Goal: Transaction & Acquisition: Purchase product/service

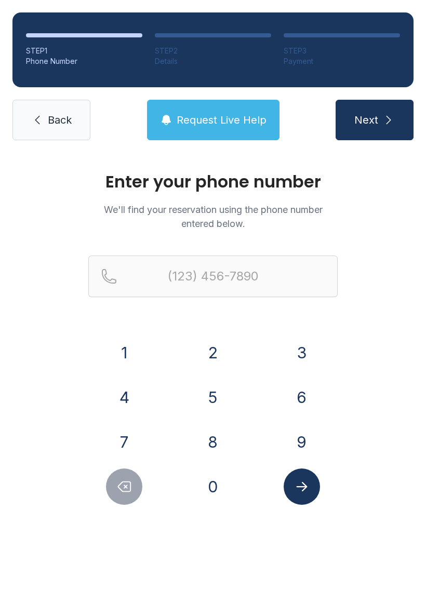
click at [290, 441] on button "9" at bounding box center [302, 442] width 36 height 36
click at [210, 492] on button "0" at bounding box center [213, 487] width 36 height 36
click at [123, 401] on button "4" at bounding box center [124, 397] width 36 height 36
click at [207, 396] on button "5" at bounding box center [213, 397] width 36 height 36
click at [304, 396] on button "6" at bounding box center [302, 397] width 36 height 36
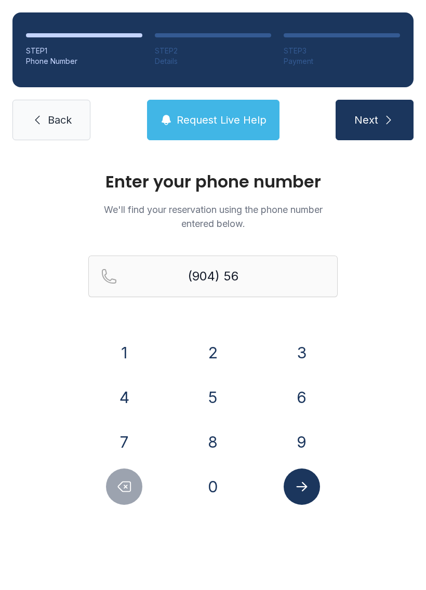
click at [303, 340] on button "3" at bounding box center [302, 353] width 36 height 36
click at [114, 397] on button "4" at bounding box center [124, 397] width 36 height 36
click at [214, 453] on button "8" at bounding box center [213, 442] width 36 height 36
click at [213, 336] on button "2" at bounding box center [213, 353] width 36 height 36
click at [124, 444] on button "7" at bounding box center [124, 442] width 36 height 36
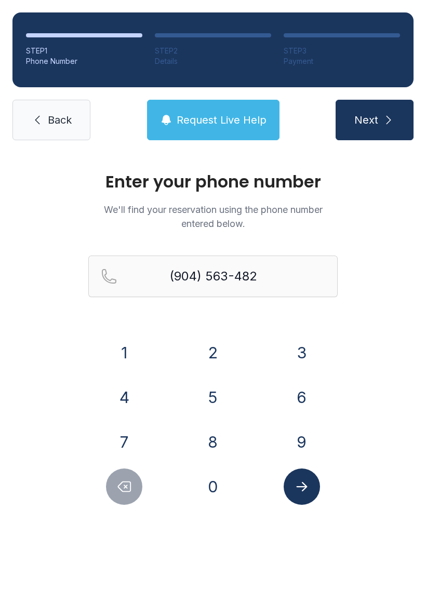
type input "[PHONE_NUMBER]"
click at [387, 124] on icon "submit" at bounding box center [388, 120] width 12 height 12
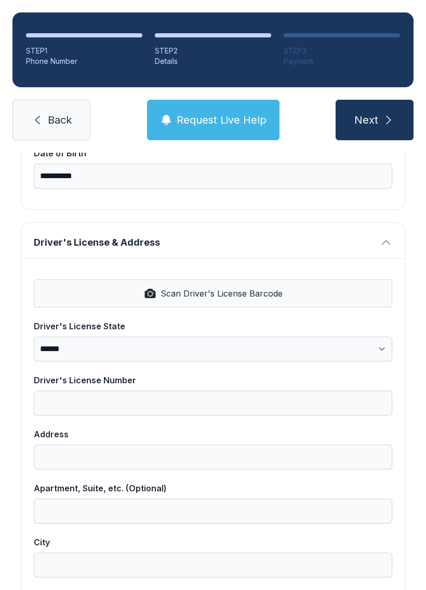
scroll to position [339, 0]
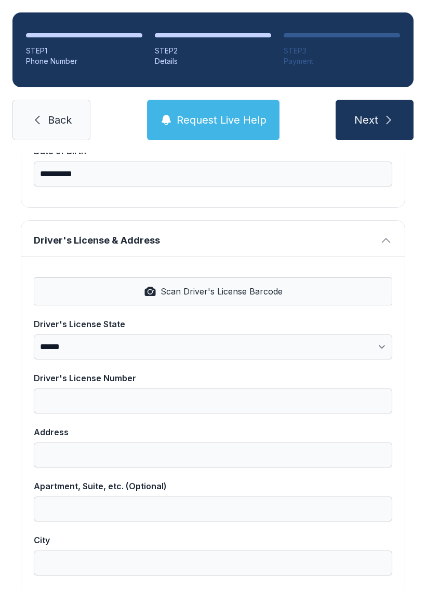
click at [176, 290] on span "Scan Driver's License Barcode" at bounding box center [222, 291] width 122 height 12
select select "**"
type input "**********"
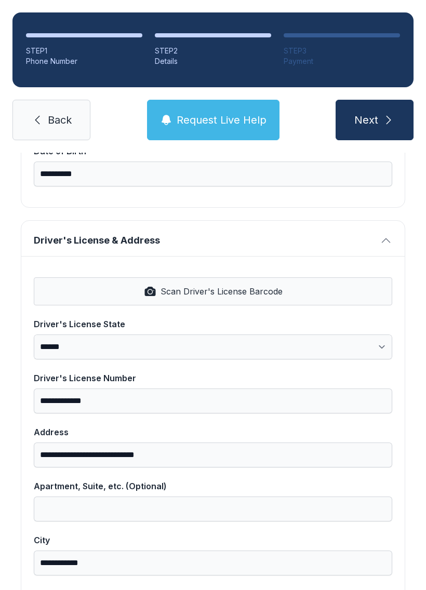
select select "**"
type input "*****"
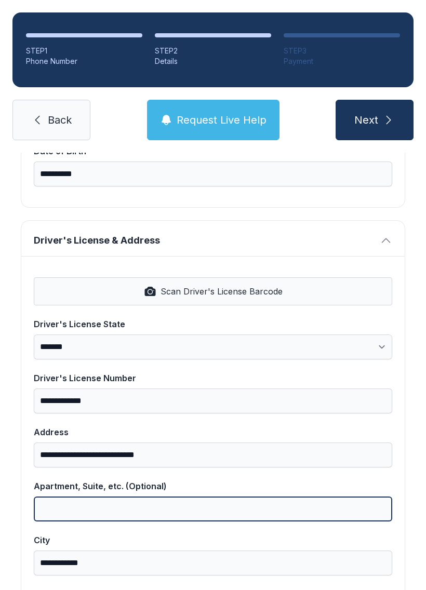
click at [74, 498] on input "Apartment, Suite, etc. (Optional)" at bounding box center [213, 509] width 359 height 25
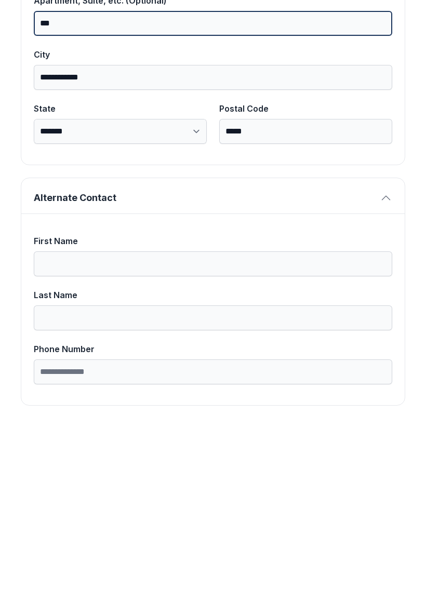
scroll to position [659, 0]
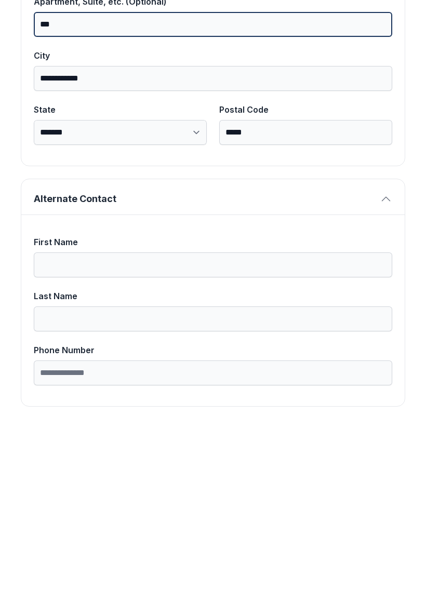
type input "***"
click at [374, 100] on button "Next" at bounding box center [375, 120] width 78 height 41
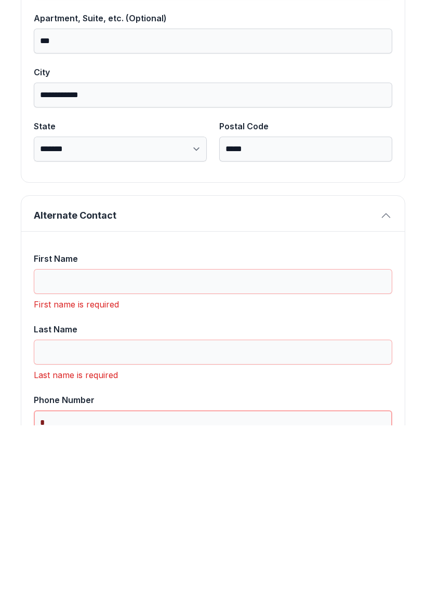
click at [374, 100] on button "Next" at bounding box center [375, 120] width 78 height 41
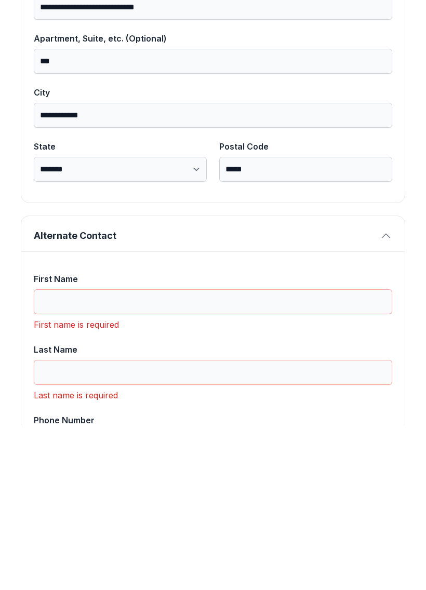
scroll to position [638, 0]
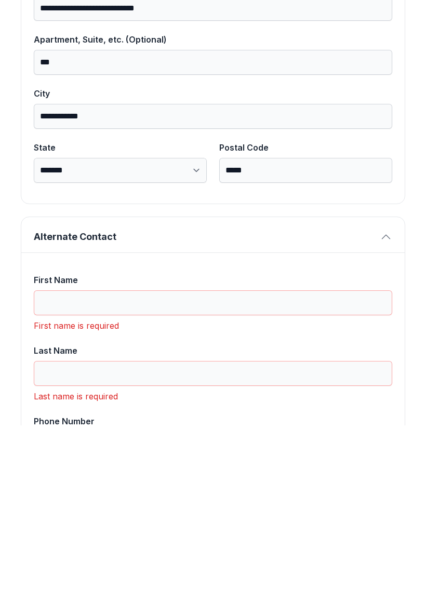
type input "*"
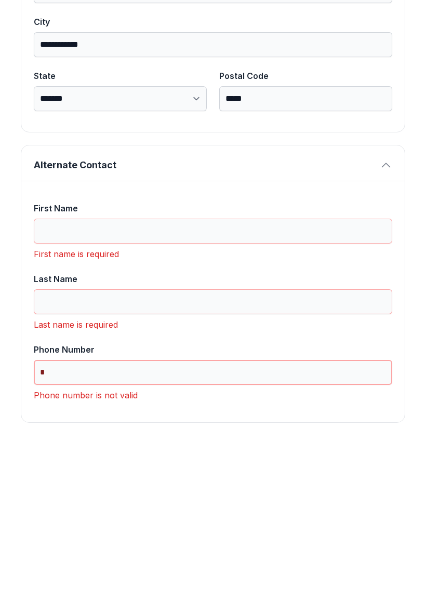
scroll to position [710, 0]
click at [69, 383] on input "First Name" at bounding box center [213, 395] width 359 height 25
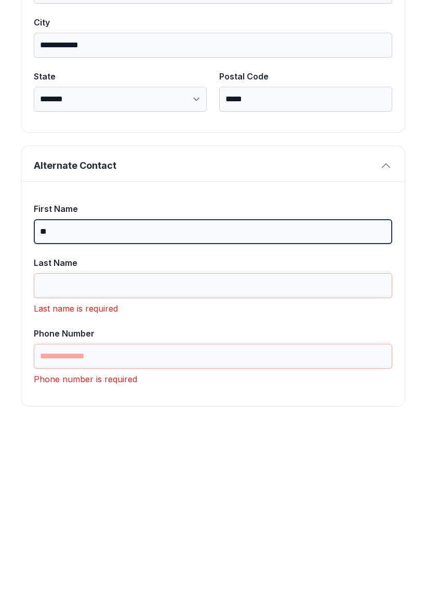
scroll to position [707, 0]
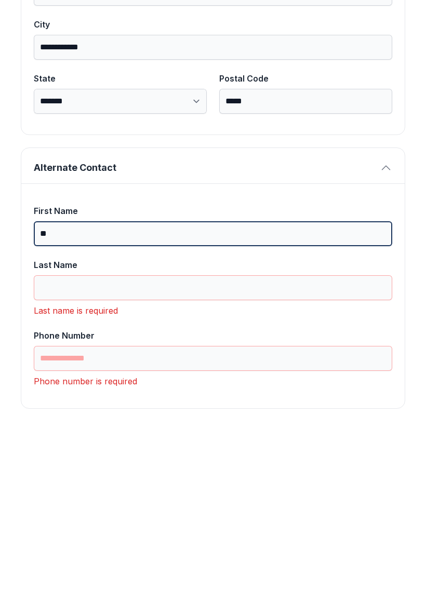
type input "**"
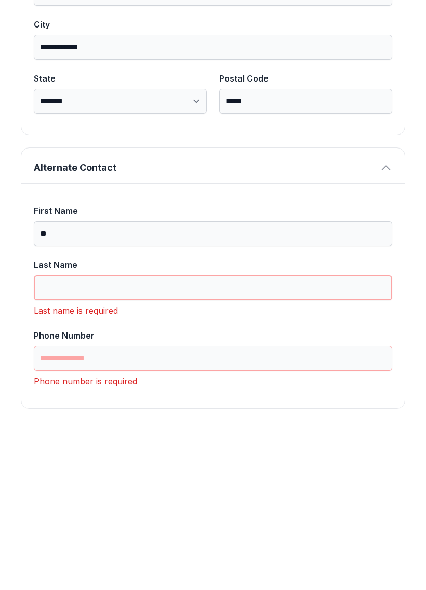
click at [45, 440] on input "Last Name" at bounding box center [213, 452] width 359 height 25
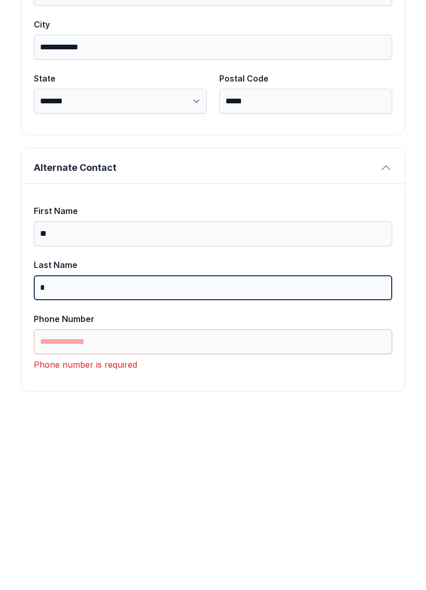
scroll to position [693, 0]
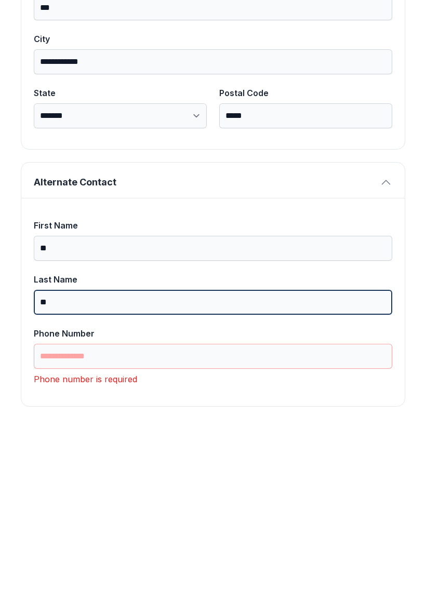
type input "**"
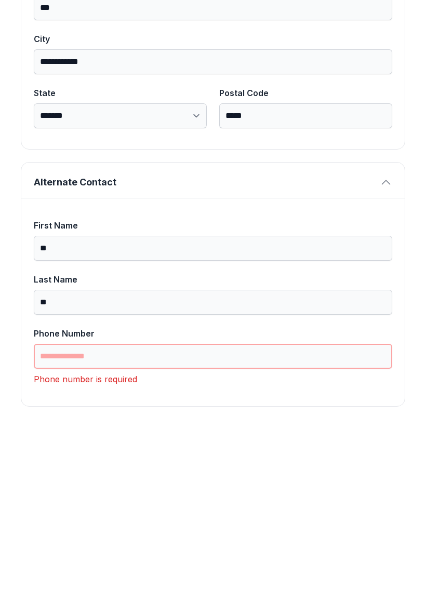
click at [55, 509] on input "Phone Number" at bounding box center [213, 521] width 359 height 25
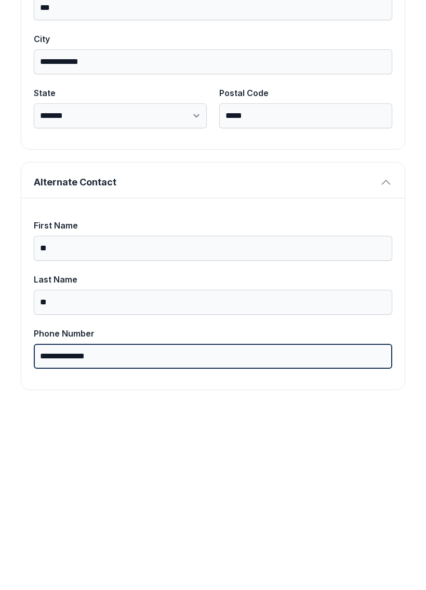
scroll to position [676, 0]
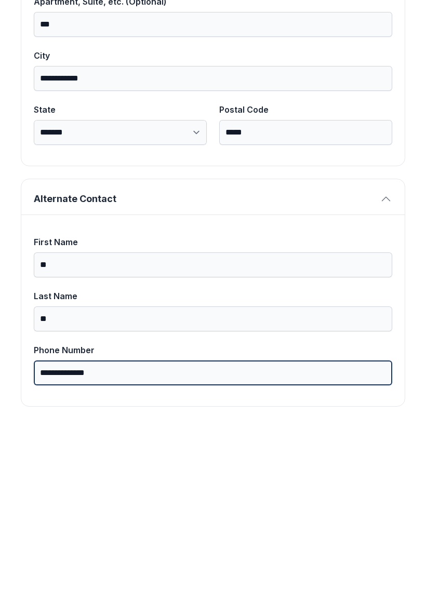
type input "**********"
click at [374, 100] on button "Next" at bounding box center [375, 120] width 78 height 41
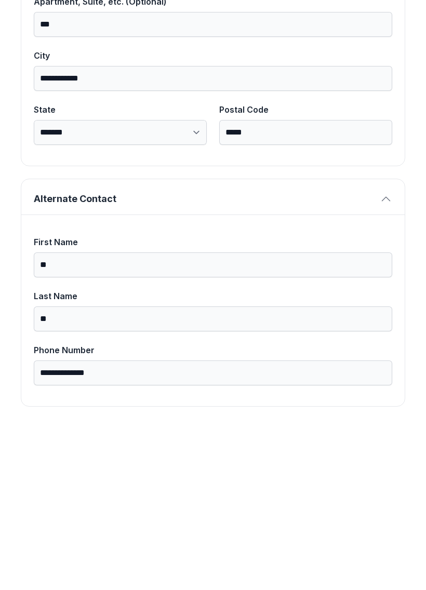
click at [374, 100] on button "Next" at bounding box center [375, 120] width 78 height 41
type input "[PHONE_NUMBER]"
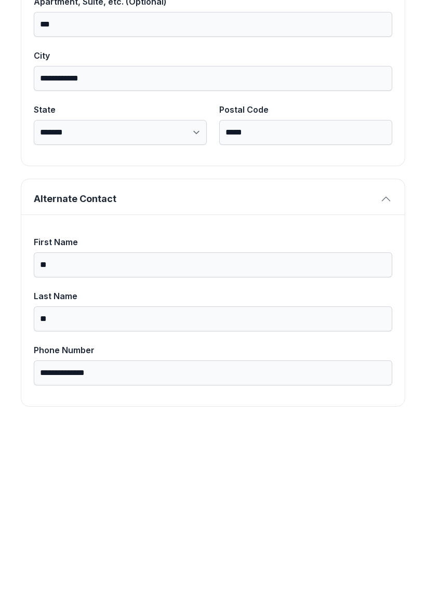
click at [374, 100] on button "Next" at bounding box center [375, 120] width 78 height 41
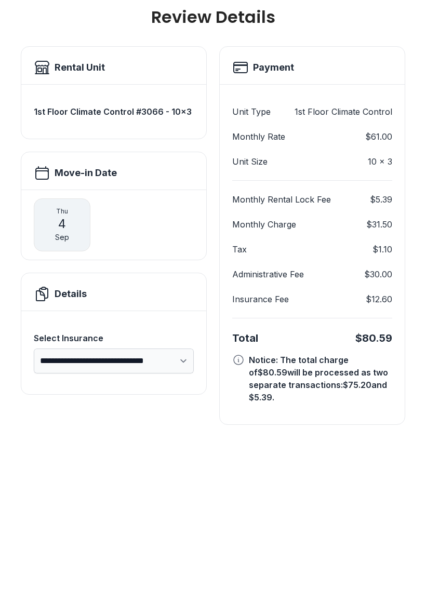
scroll to position [0, 0]
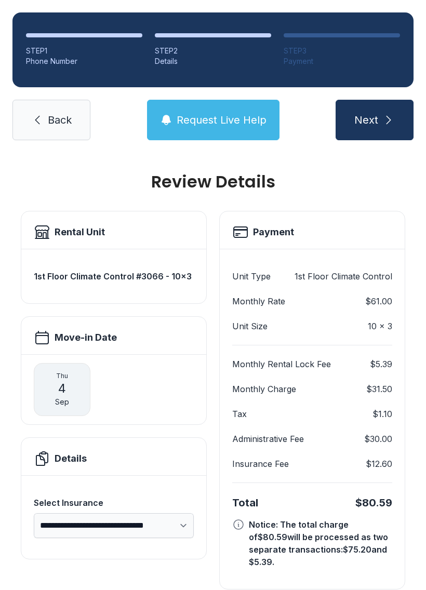
click at [383, 114] on icon "submit" at bounding box center [388, 120] width 12 height 12
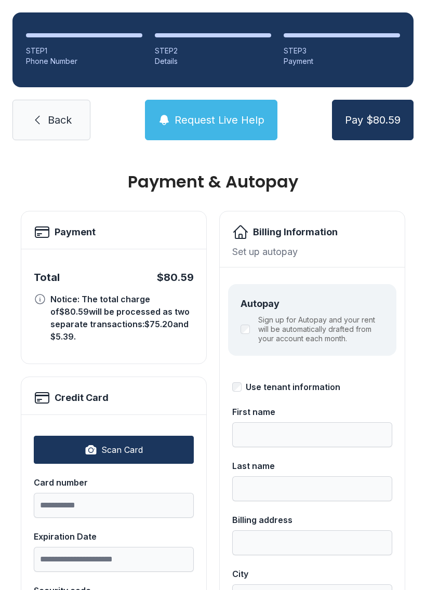
click at [127, 444] on span "Scan Card" at bounding box center [122, 450] width 42 height 12
type input "**********"
type input "*****"
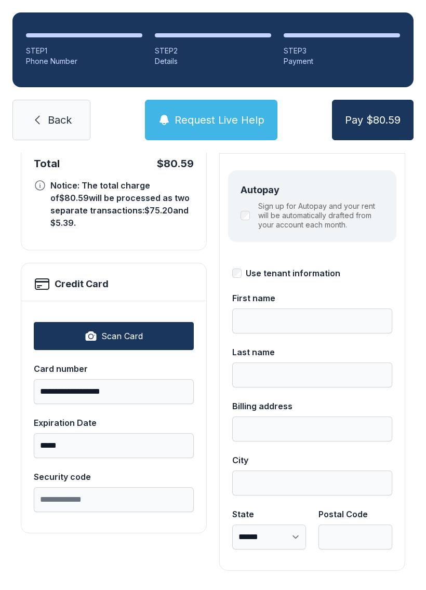
scroll to position [113, 0]
click at [233, 213] on div "Autopay Sign up for Autopay and your rent will be automatically drafted from yo…" at bounding box center [312, 207] width 168 height 72
click at [238, 205] on div "Autopay Sign up for Autopay and your rent will be automatically drafted from yo…" at bounding box center [312, 207] width 168 height 72
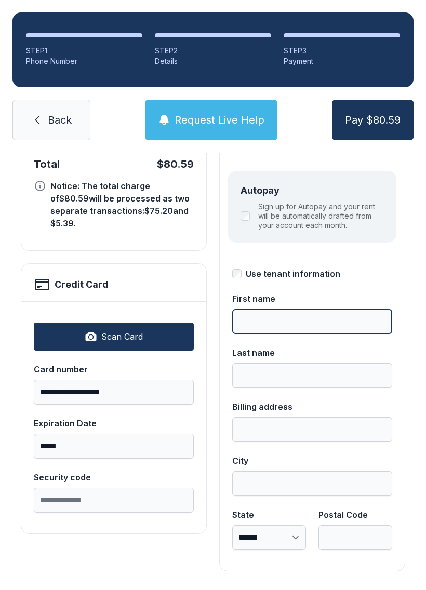
click at [260, 323] on input "First name" at bounding box center [312, 321] width 160 height 25
type input "****"
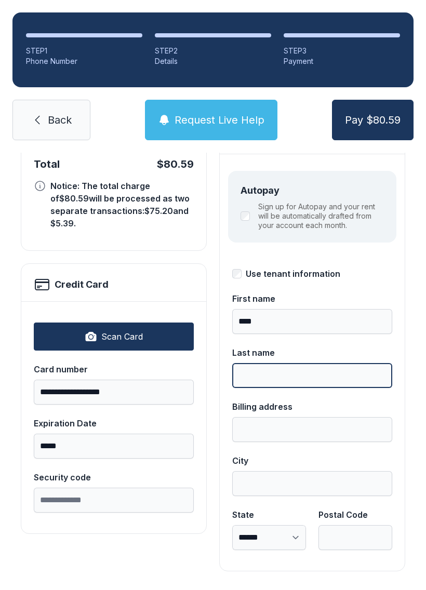
click at [263, 369] on input "Last name" at bounding box center [312, 375] width 160 height 25
type input "**********"
click at [373, 120] on button "Pay $80.59" at bounding box center [373, 120] width 82 height 41
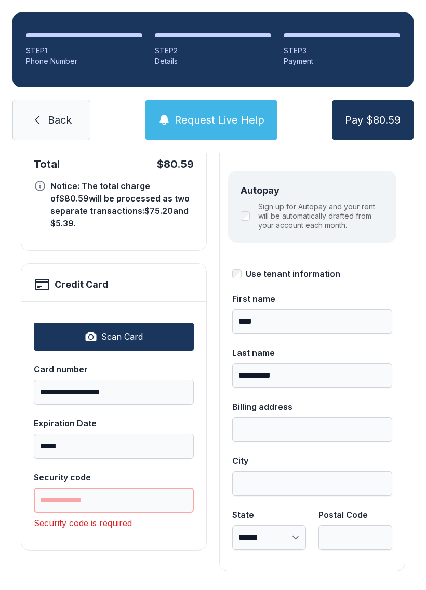
scroll to position [23, 0]
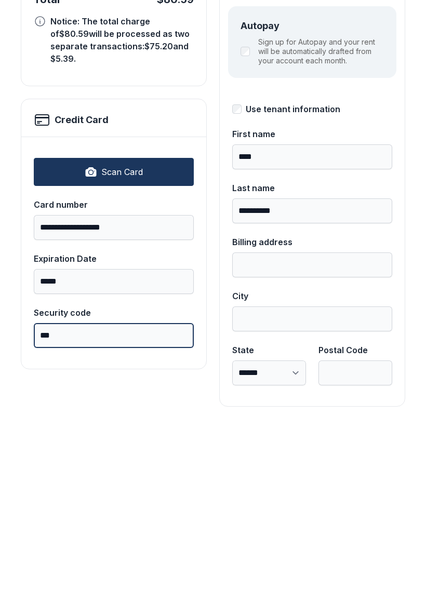
type input "***"
click at [373, 100] on button "Pay $80.59" at bounding box center [373, 120] width 82 height 41
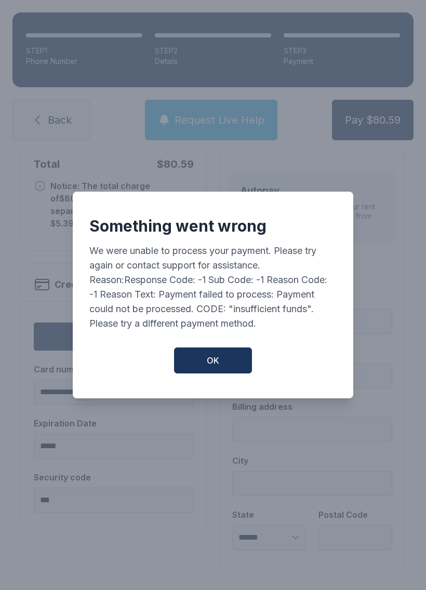
click at [199, 361] on button "OK" at bounding box center [213, 361] width 78 height 26
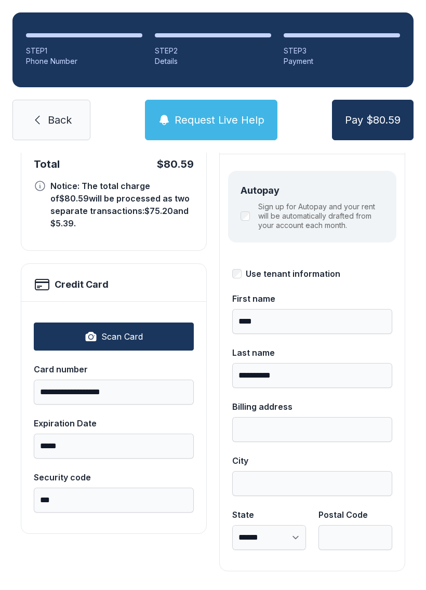
click at [189, 100] on button "Request Live Help" at bounding box center [211, 120] width 132 height 41
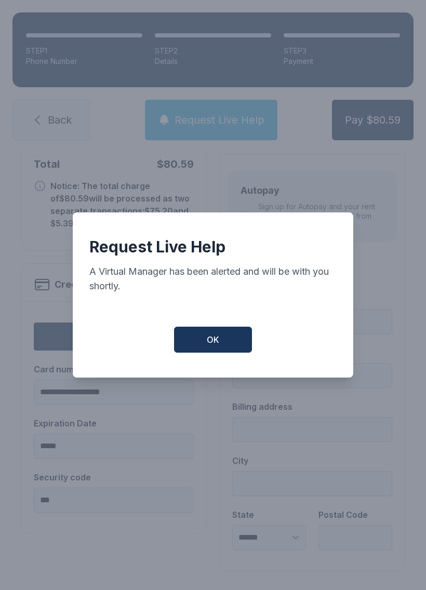
click at [196, 334] on button "OK" at bounding box center [213, 340] width 78 height 26
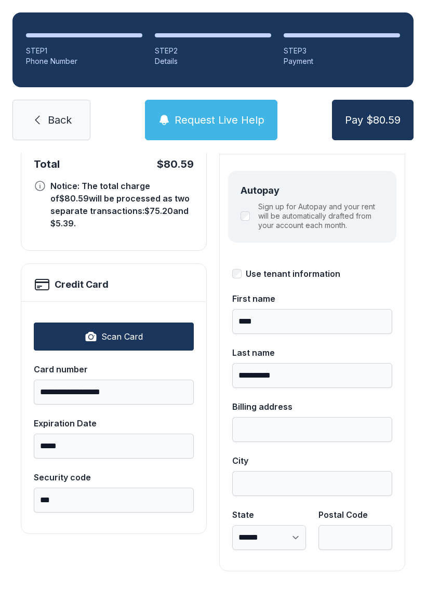
click at [218, 100] on button "Request Live Help" at bounding box center [211, 120] width 132 height 41
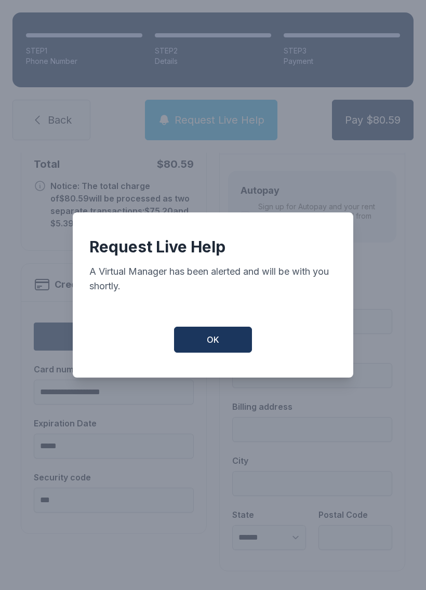
click at [219, 334] on button "OK" at bounding box center [213, 340] width 78 height 26
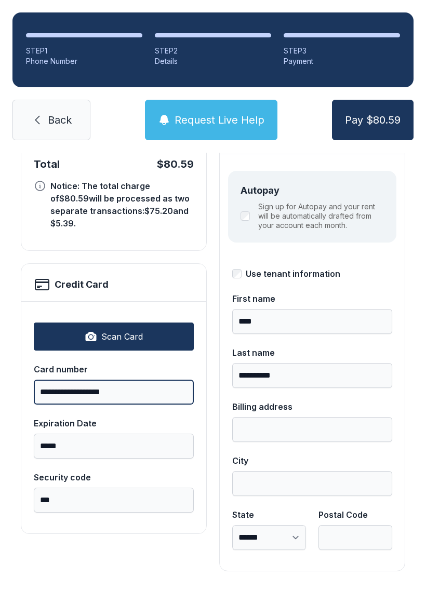
click at [143, 380] on input "**********" at bounding box center [114, 392] width 160 height 25
type input "*"
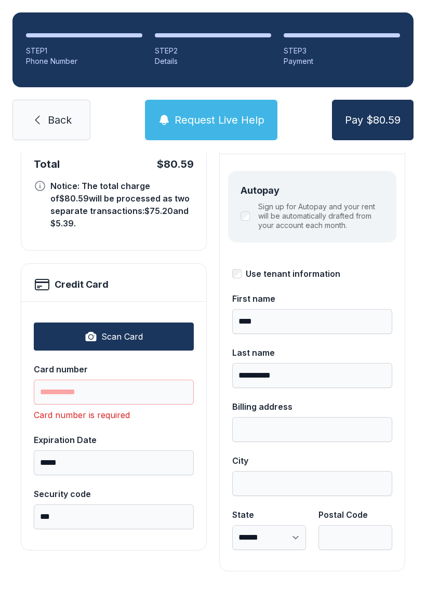
click at [45, 101] on link "Back" at bounding box center [51, 120] width 78 height 41
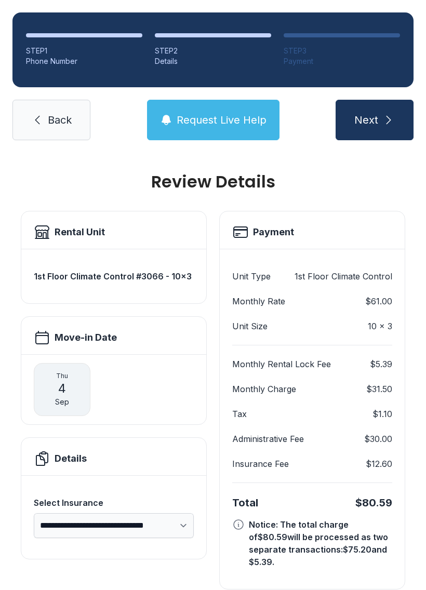
click at [33, 115] on icon at bounding box center [37, 120] width 12 height 12
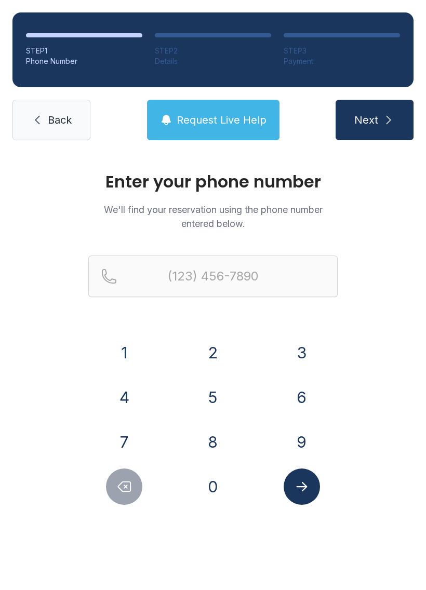
click at [35, 115] on icon at bounding box center [37, 120] width 12 height 12
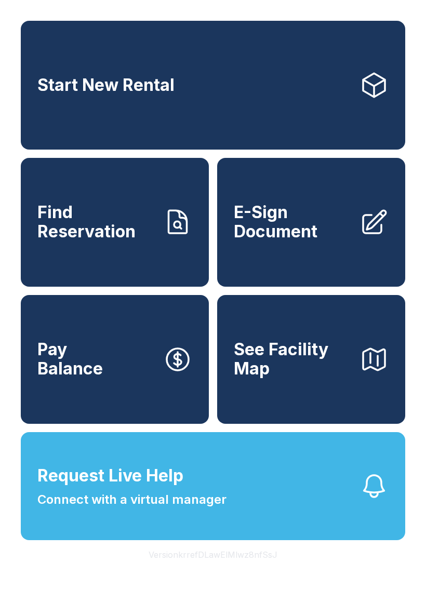
click at [85, 239] on span "Find Reservation" at bounding box center [95, 222] width 117 height 38
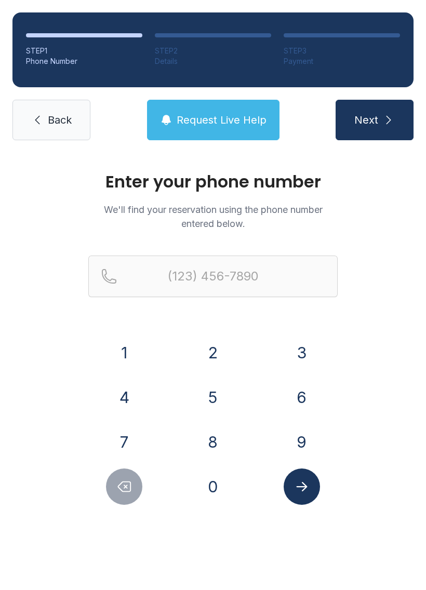
click at [298, 439] on button "9" at bounding box center [302, 442] width 36 height 36
click at [204, 485] on button "0" at bounding box center [213, 487] width 36 height 36
click at [128, 397] on button "4" at bounding box center [124, 397] width 36 height 36
click at [207, 403] on button "5" at bounding box center [213, 397] width 36 height 36
click at [302, 399] on button "6" at bounding box center [302, 397] width 36 height 36
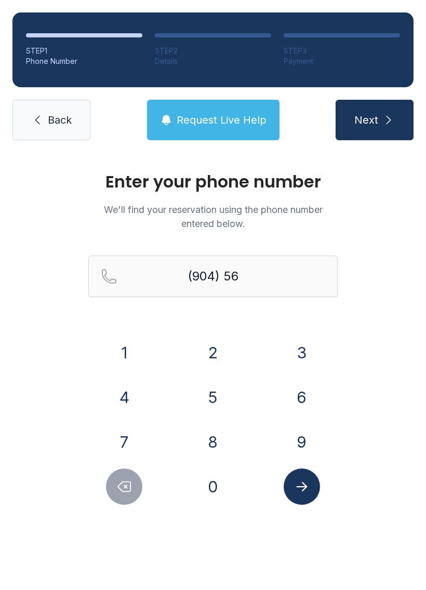
click at [295, 353] on button "3" at bounding box center [302, 353] width 36 height 36
click at [124, 402] on button "4" at bounding box center [124, 397] width 36 height 36
click at [207, 442] on button "8" at bounding box center [213, 442] width 36 height 36
click at [199, 349] on button "2" at bounding box center [213, 353] width 36 height 36
click at [109, 424] on div "7" at bounding box center [124, 442] width 72 height 36
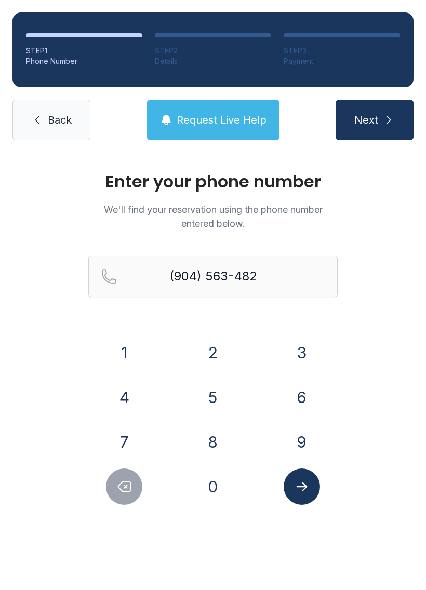
click at [114, 443] on button "7" at bounding box center [124, 442] width 36 height 36
type input "[PHONE_NUMBER]"
click at [369, 122] on span "Next" at bounding box center [366, 120] width 24 height 15
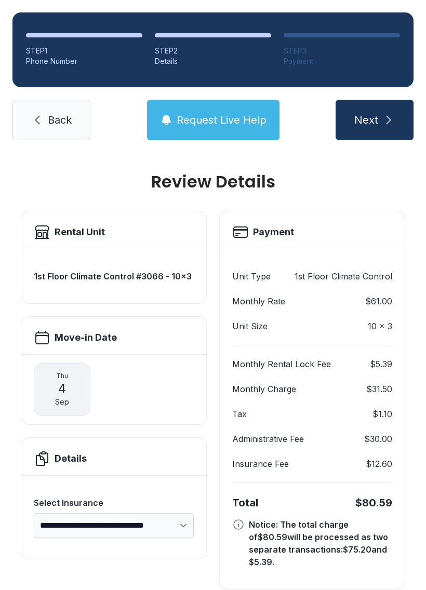
click at [369, 113] on span "Next" at bounding box center [366, 120] width 24 height 15
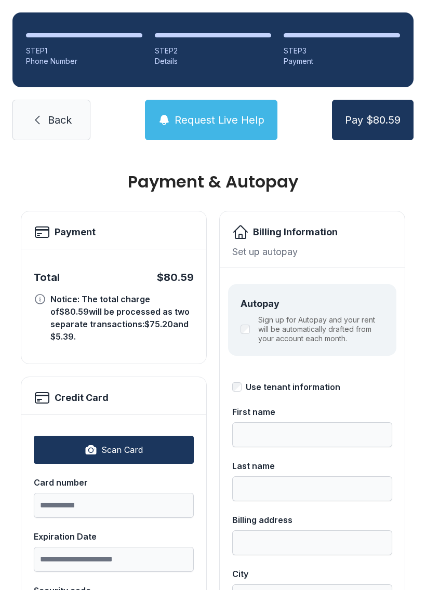
click at [105, 444] on span "Scan Card" at bounding box center [122, 450] width 42 height 12
type input "**********"
type input "*****"
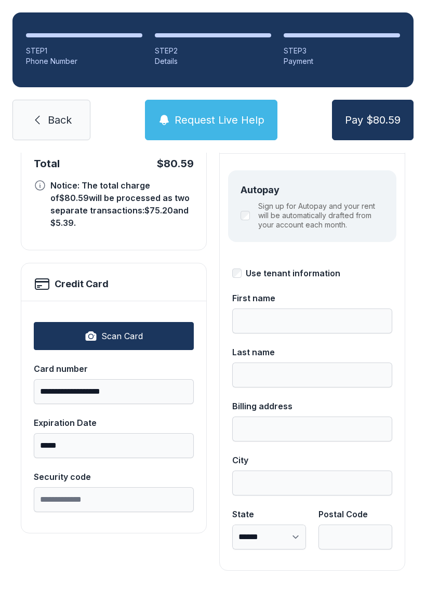
scroll to position [113, 0]
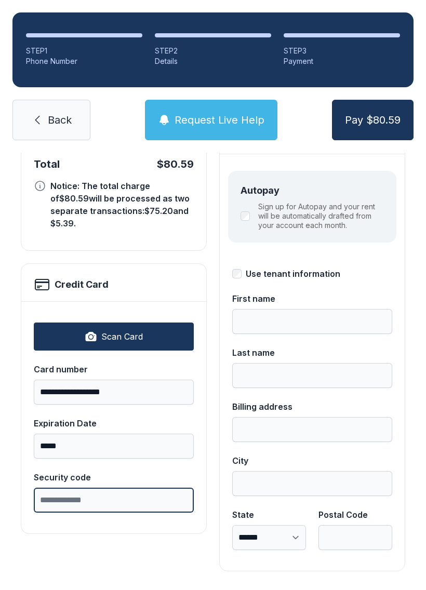
click at [74, 488] on input "Security code" at bounding box center [114, 500] width 160 height 25
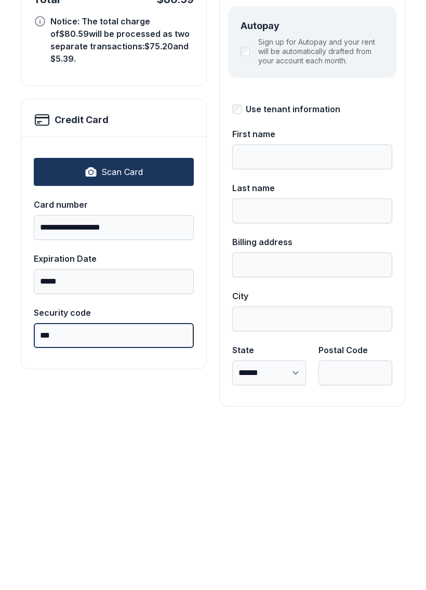
type input "***"
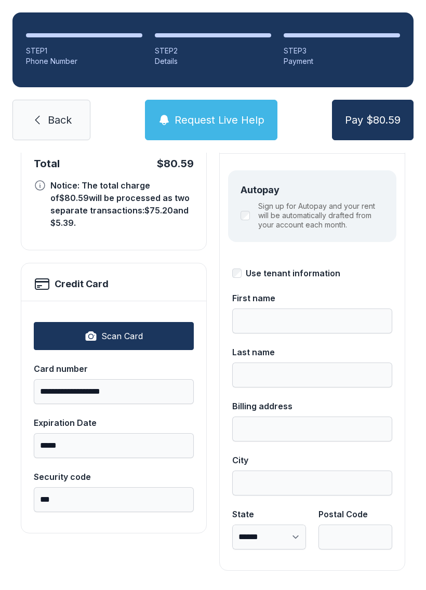
scroll to position [113, 0]
click at [368, 113] on span "Pay $80.59" at bounding box center [373, 120] width 56 height 15
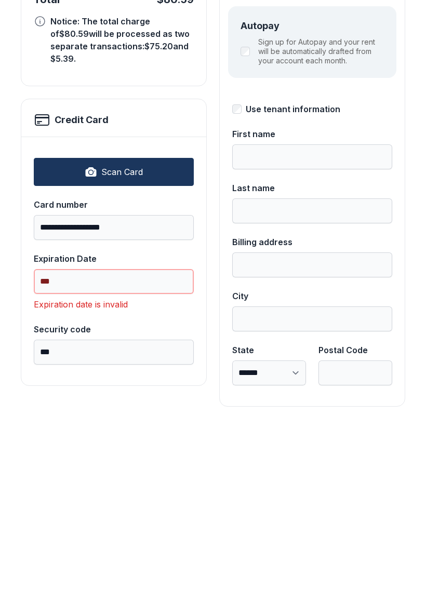
type input "*"
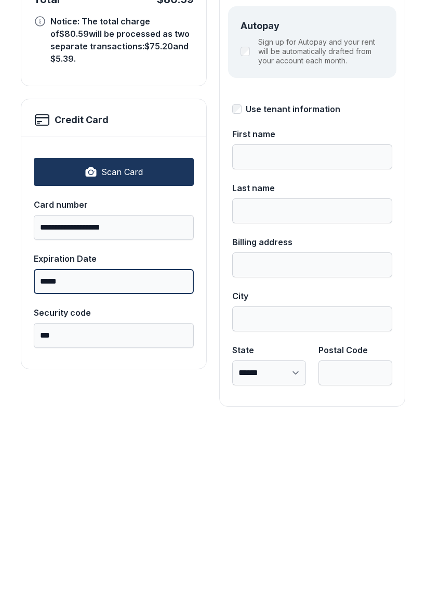
type input "*****"
click at [373, 100] on button "Pay $80.59" at bounding box center [373, 120] width 82 height 41
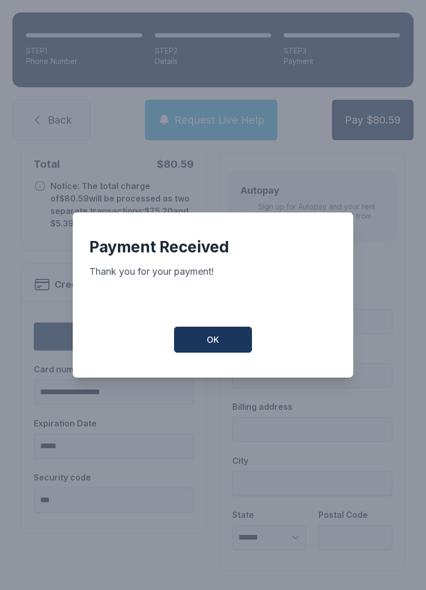
click at [210, 343] on span "OK" at bounding box center [213, 340] width 12 height 12
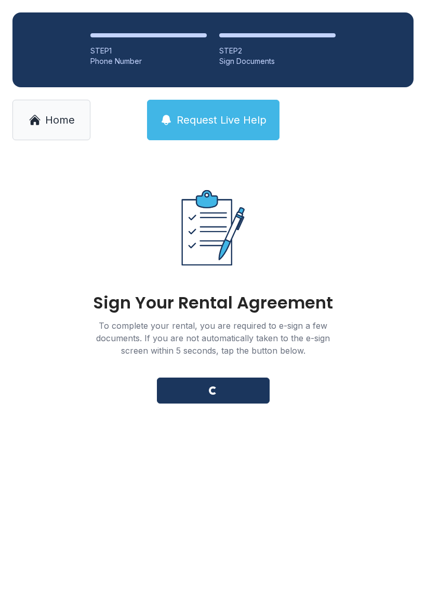
click at [209, 343] on div "To complete your rental, you are required to e-sign a few documents. If you are…" at bounding box center [213, 338] width 260 height 37
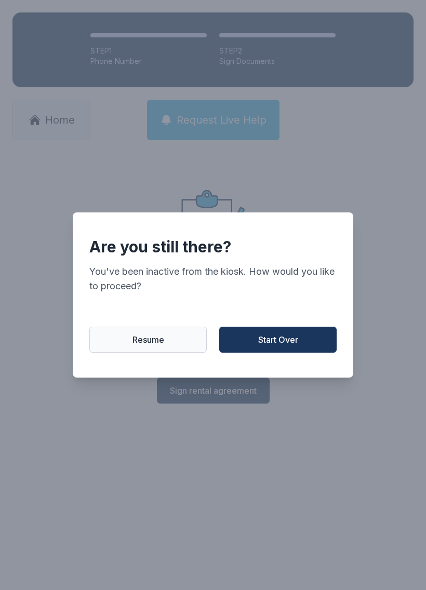
click at [127, 341] on button "Resume" at bounding box center [147, 340] width 117 height 26
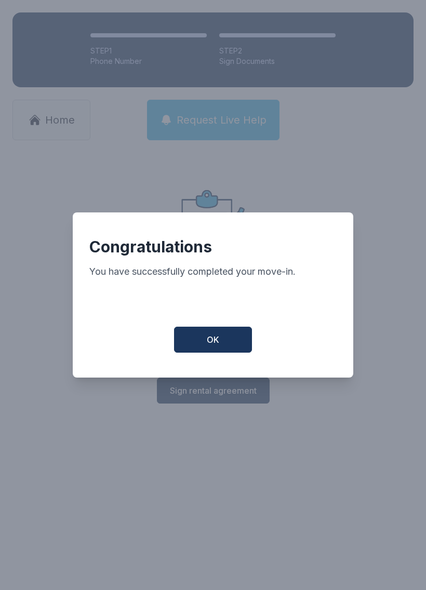
click at [204, 328] on div "Congratulations You have successfully completed your move-in. OK" at bounding box center [213, 295] width 281 height 165
click at [216, 341] on span "OK" at bounding box center [213, 340] width 12 height 12
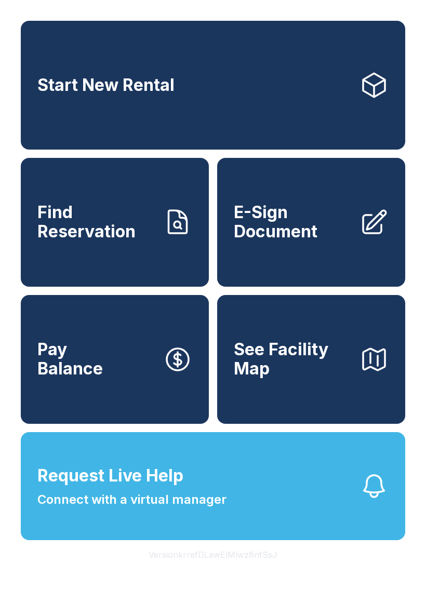
click at [129, 228] on span "Find Reservation" at bounding box center [95, 222] width 117 height 38
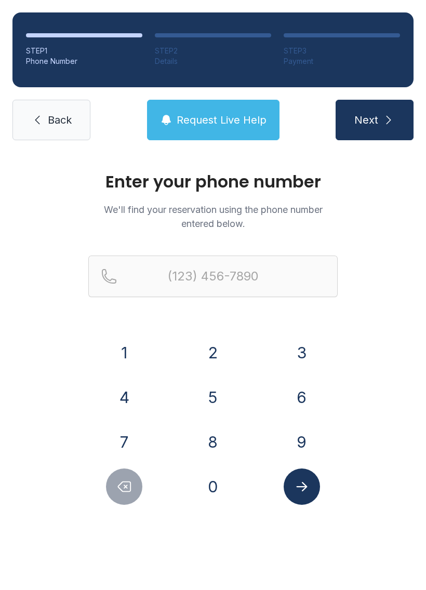
click at [49, 116] on span "Back" at bounding box center [60, 120] width 24 height 15
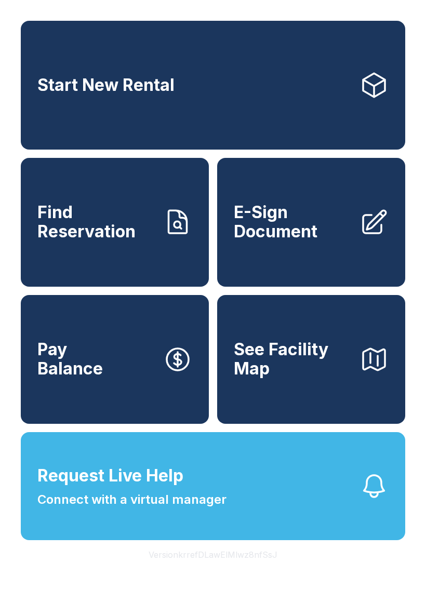
click at [304, 404] on button "See Facility Map" at bounding box center [311, 359] width 188 height 129
click at [300, 238] on span "E-Sign Document" at bounding box center [292, 222] width 117 height 38
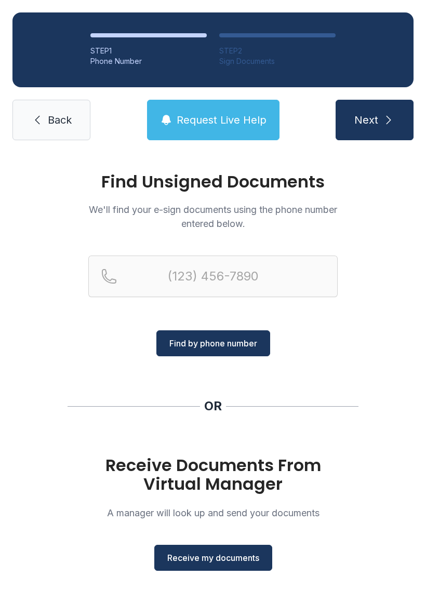
click at [61, 109] on link "Back" at bounding box center [51, 120] width 78 height 41
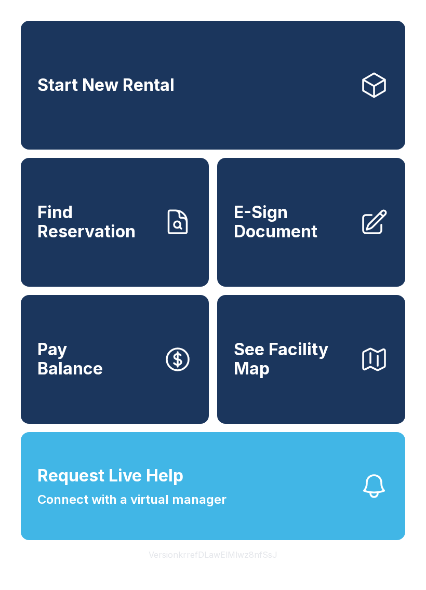
click at [311, 203] on link "E-Sign Document" at bounding box center [311, 222] width 188 height 129
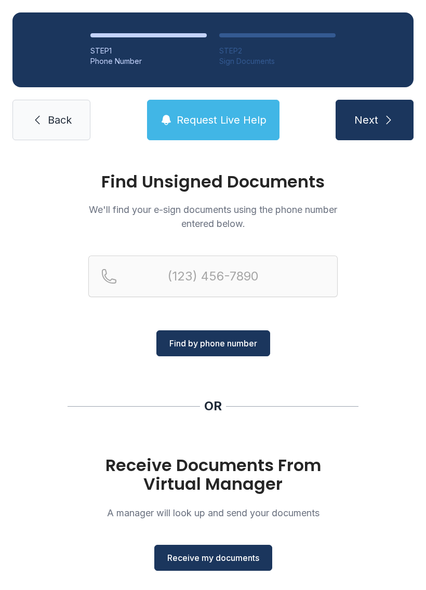
click at [46, 118] on link "Back" at bounding box center [51, 120] width 78 height 41
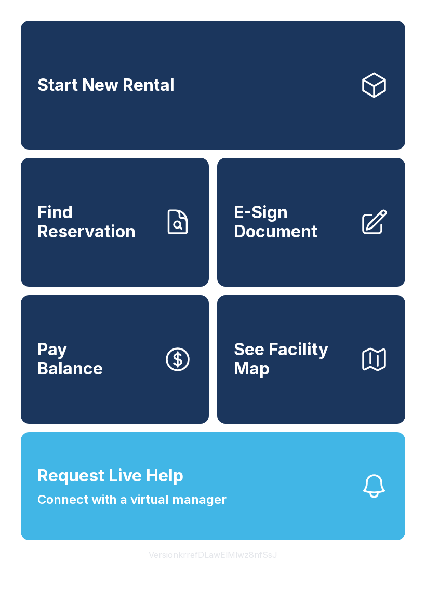
click at [276, 510] on button "Request Live Help Connect with a virtual manager" at bounding box center [213, 486] width 384 height 108
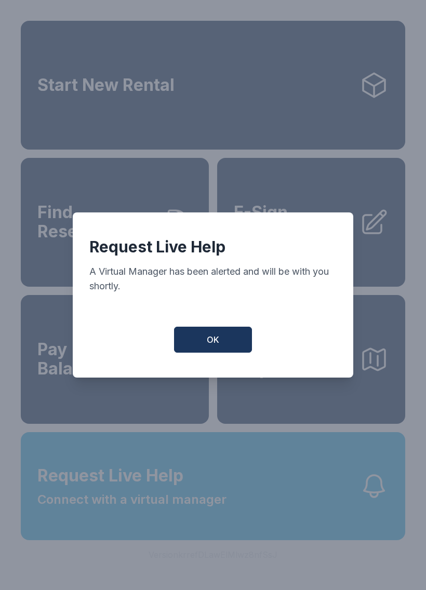
click at [213, 351] on button "OK" at bounding box center [213, 340] width 78 height 26
